Goal: Task Accomplishment & Management: Use online tool/utility

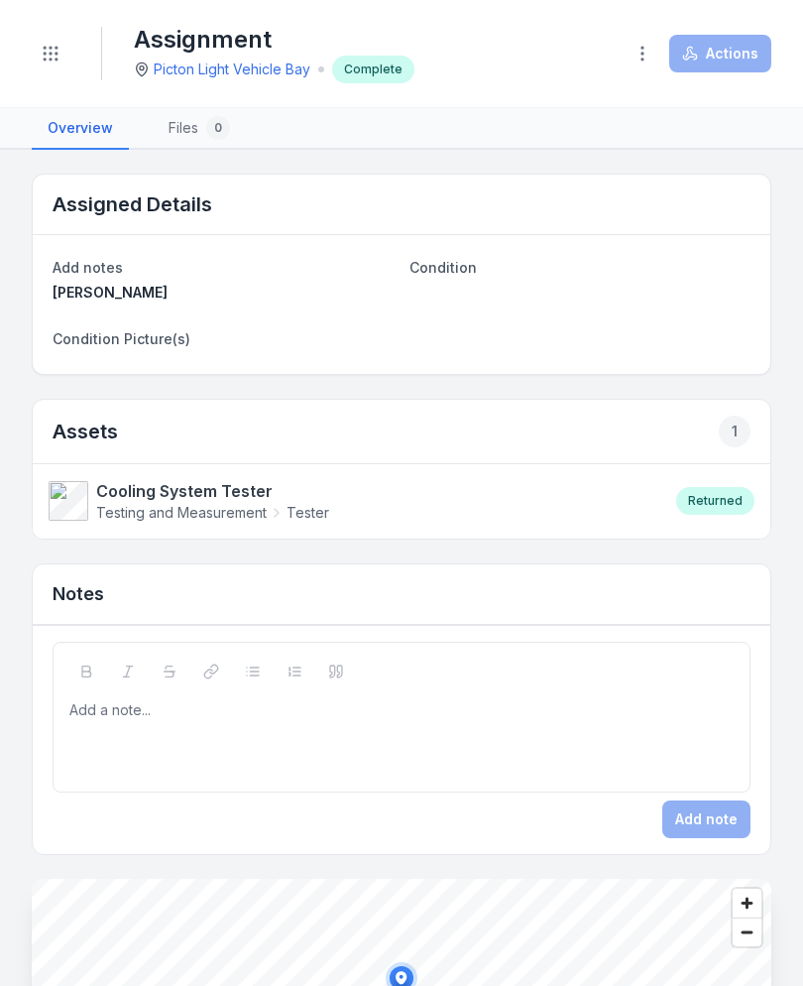
click at [50, 52] on icon "Toggle navigation" at bounding box center [51, 54] width 20 height 20
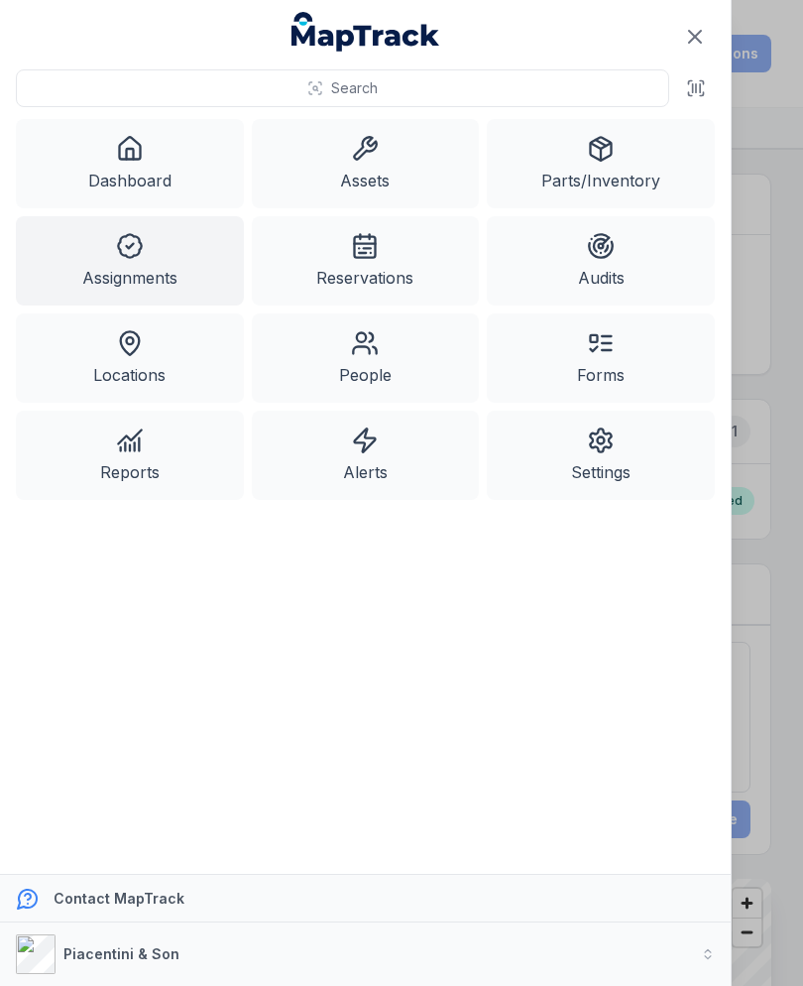
click at [364, 151] on icon at bounding box center [365, 149] width 28 height 28
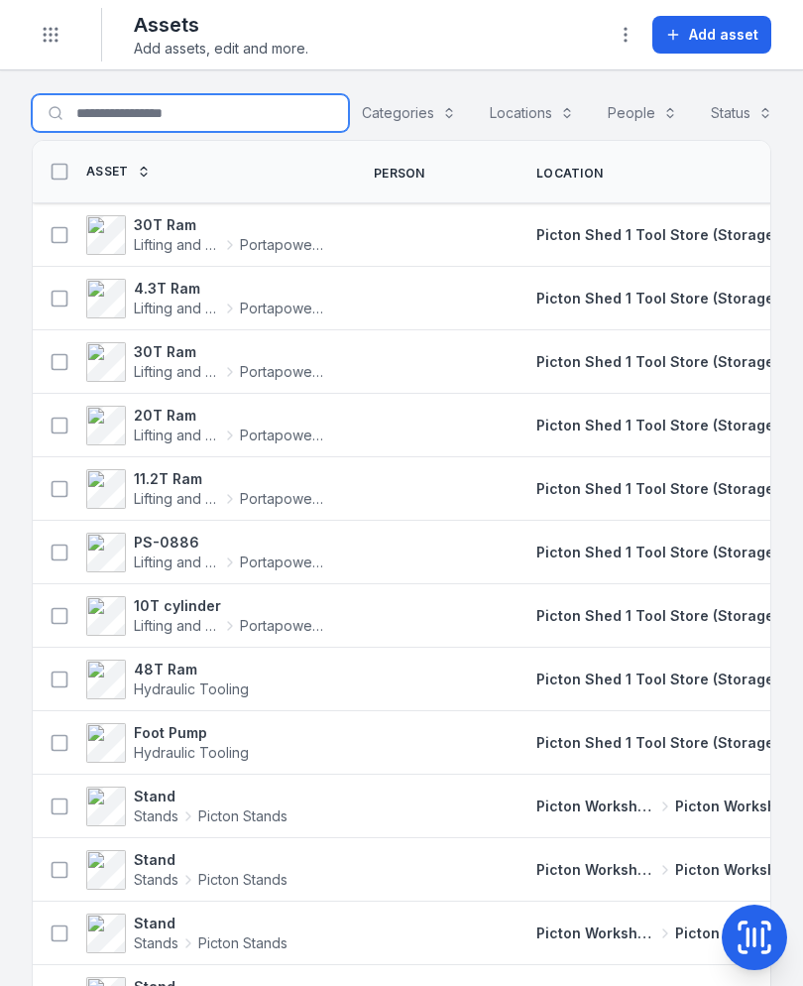
click at [191, 100] on input "Search for assets" at bounding box center [190, 113] width 317 height 38
click at [194, 112] on input "Search for assets" at bounding box center [190, 113] width 317 height 38
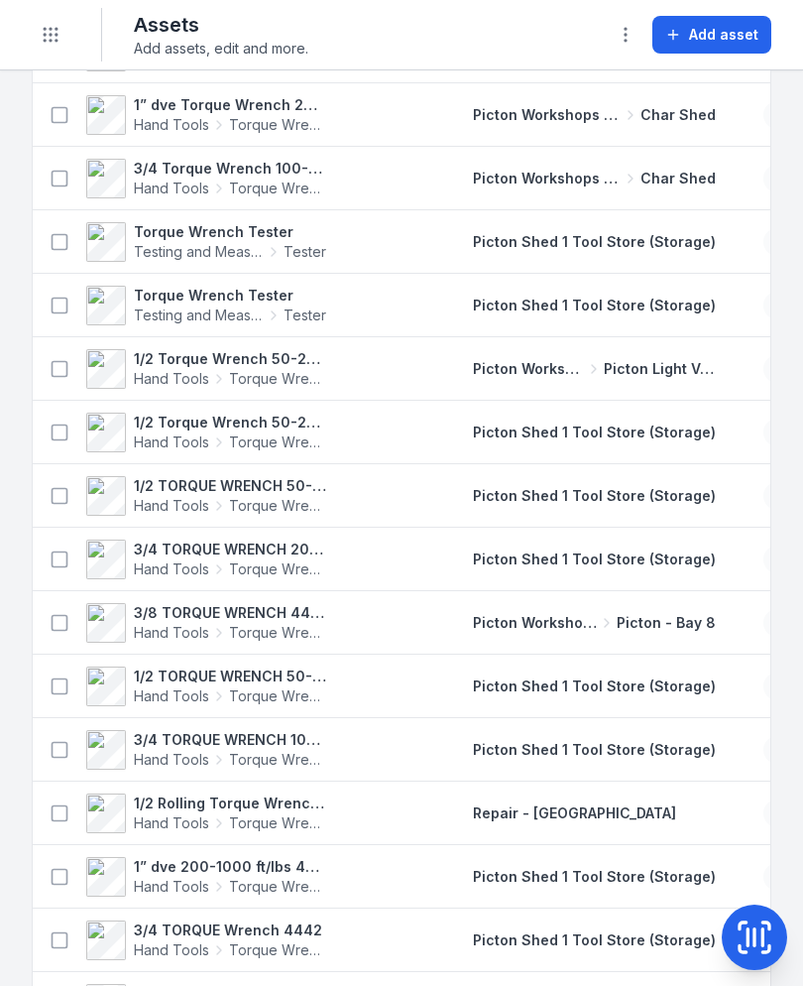
scroll to position [1136, 0]
type input "**********"
click at [40, 326] on div "Torque Wrench Tester Testing and Measurement Tester" at bounding box center [191, 305] width 317 height 56
click at [217, 382] on icon at bounding box center [219, 378] width 4 height 8
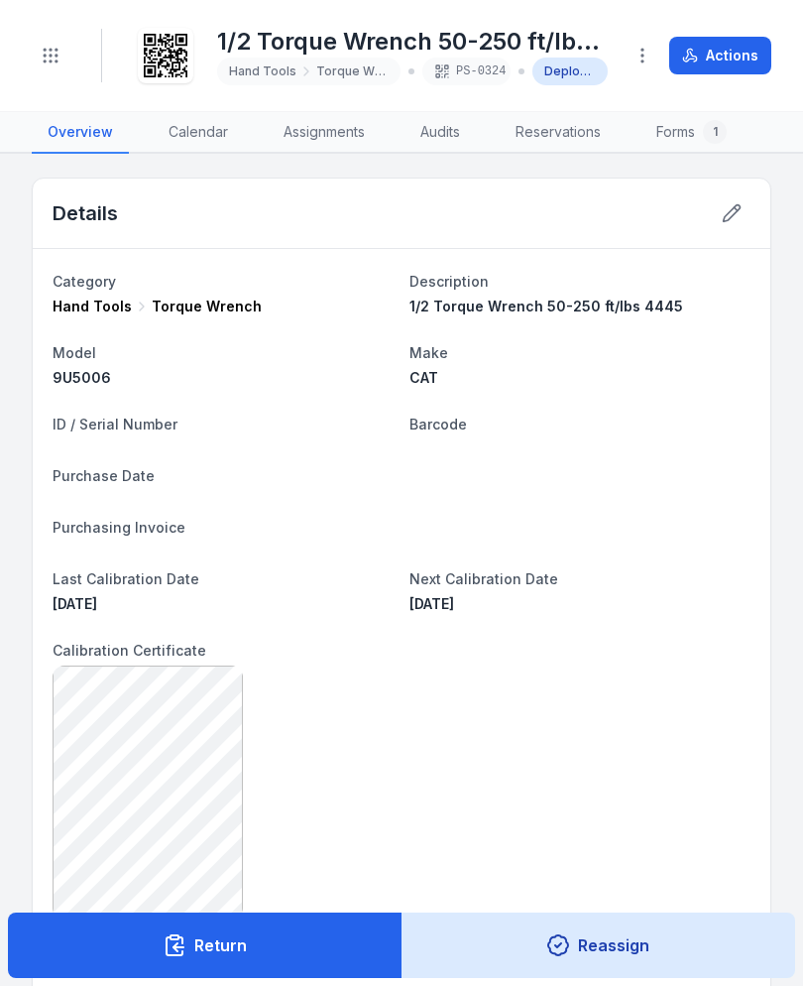
click at [745, 70] on button "Actions" at bounding box center [720, 56] width 102 height 38
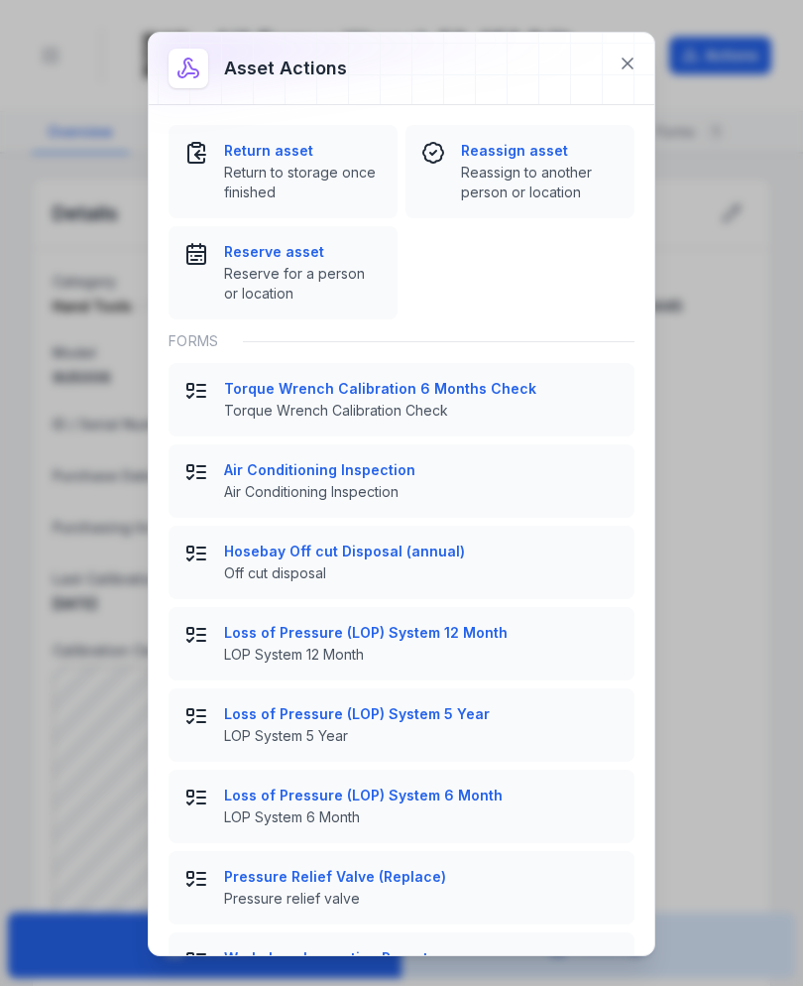
click at [293, 174] on span "Return to storage once finished" at bounding box center [303, 183] width 158 height 40
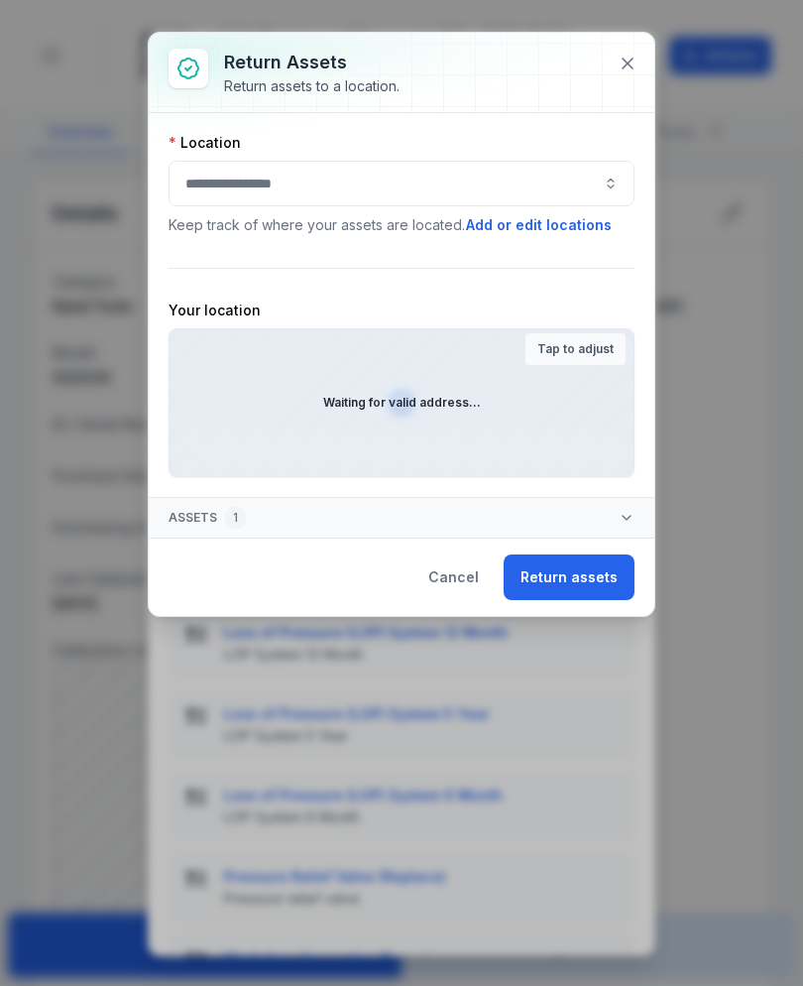
click at [483, 178] on button "button" at bounding box center [402, 184] width 466 height 46
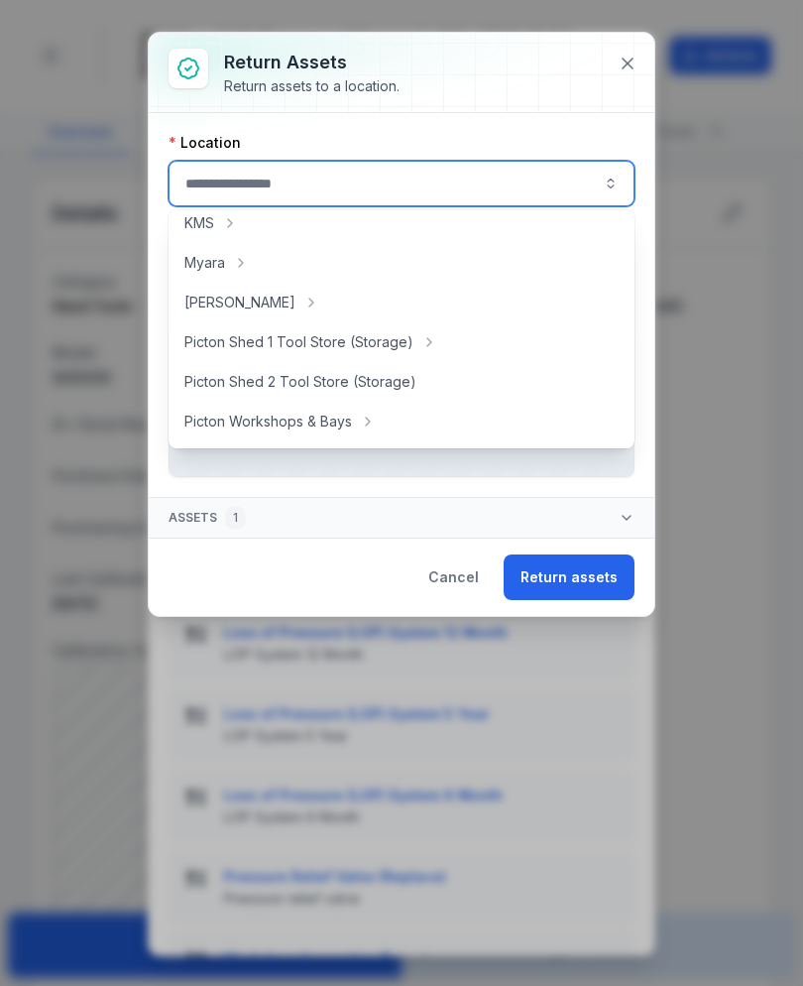
scroll to position [291, 0]
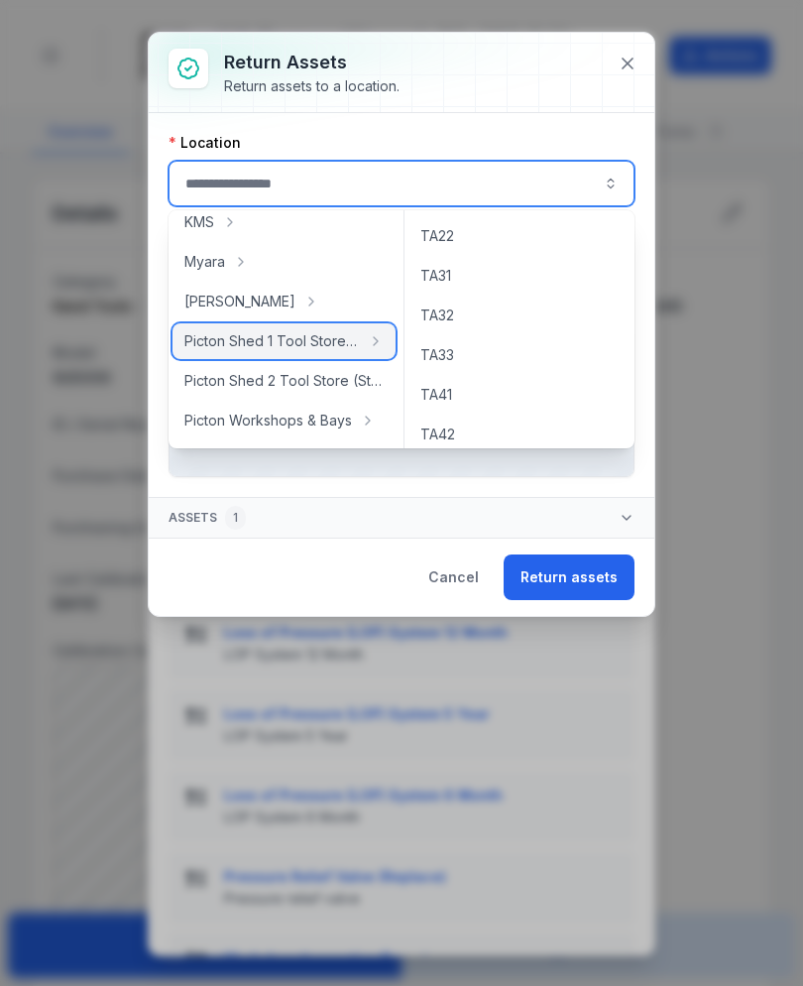
click at [351, 340] on span "Picton Shed 1 Tool Store (Storage)" at bounding box center [271, 341] width 175 height 20
type input "**********"
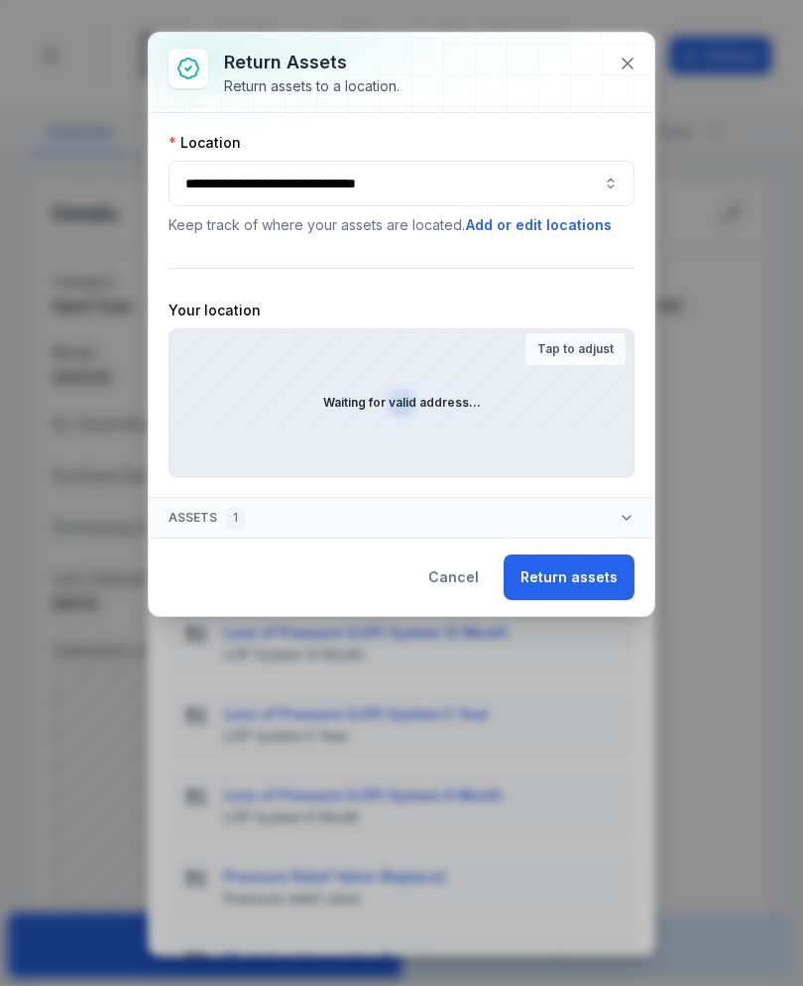
click at [581, 587] on button "Return assets" at bounding box center [569, 577] width 131 height 46
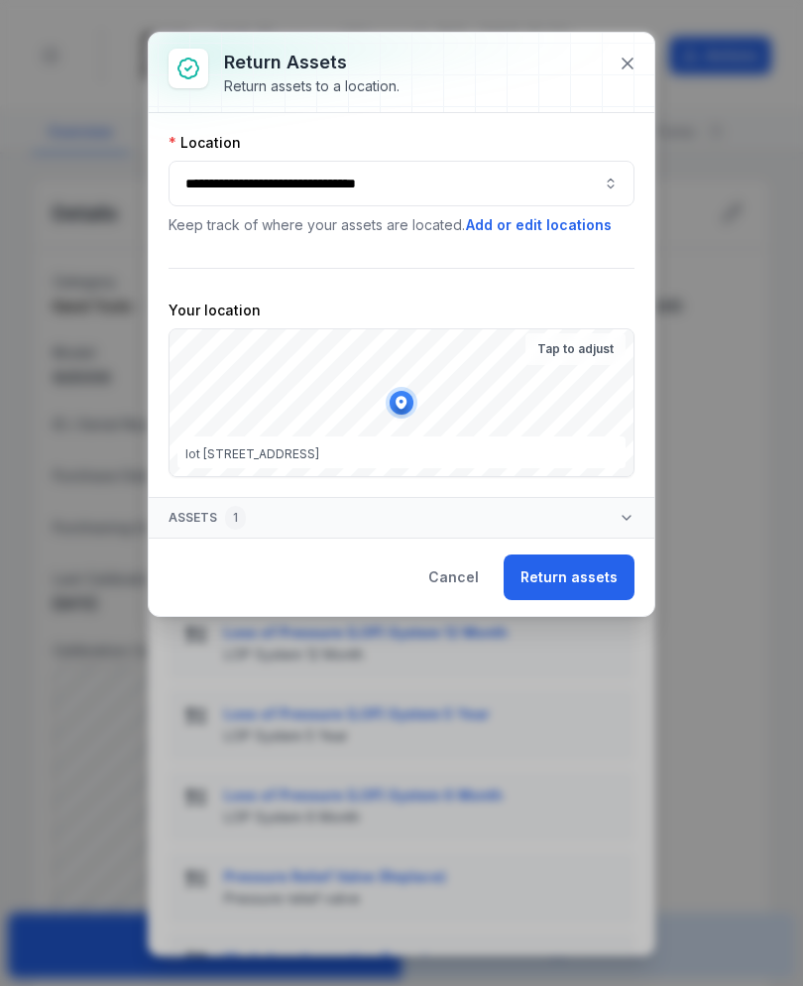
click at [584, 579] on button "Return assets" at bounding box center [569, 577] width 131 height 46
